Goal: Use online tool/utility: Utilize a website feature to perform a specific function

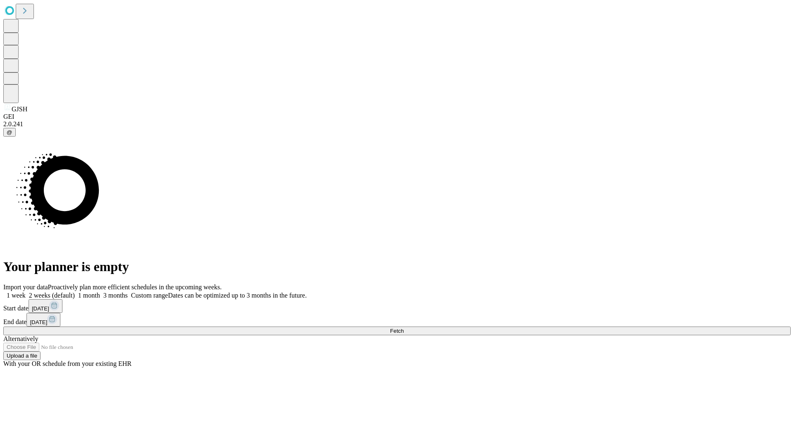
click at [404, 328] on span "Fetch" at bounding box center [397, 331] width 14 height 6
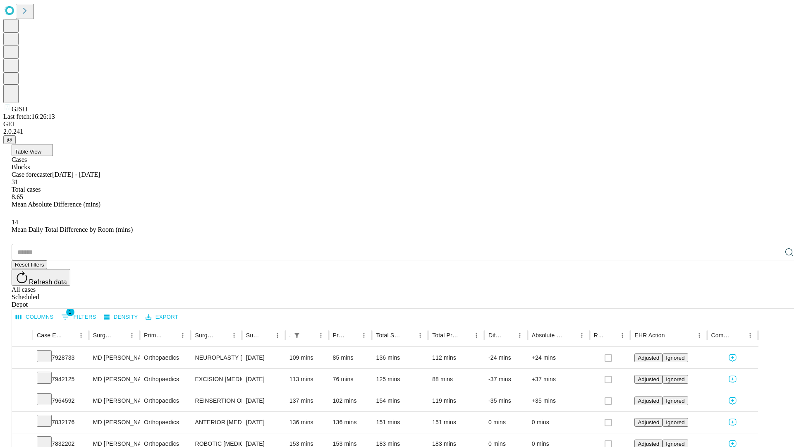
click at [773, 301] on div "Depot" at bounding box center [406, 304] width 788 height 7
